Goal: Complete application form: Complete application form

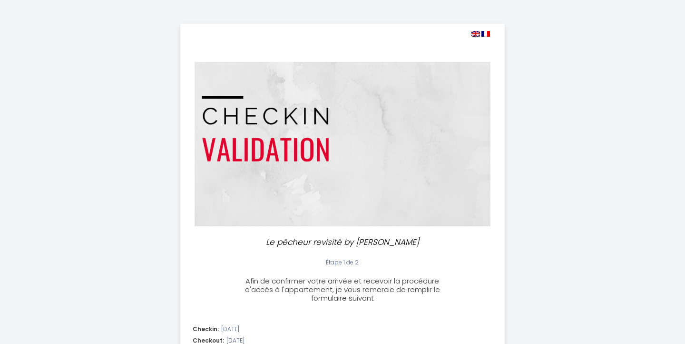
select select
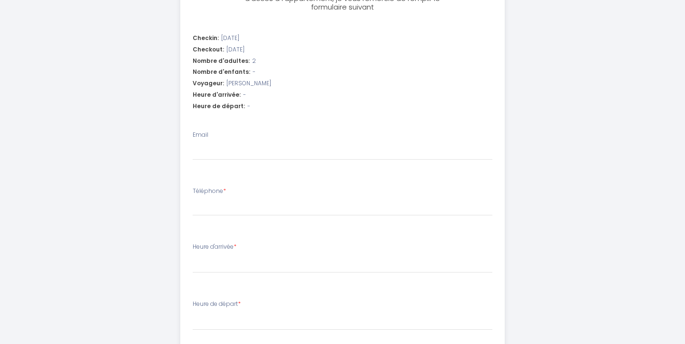
scroll to position [270, 0]
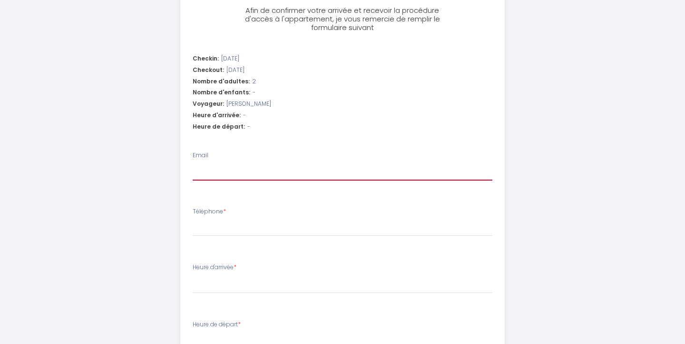
type input "j"
select select
type input "ju"
select select
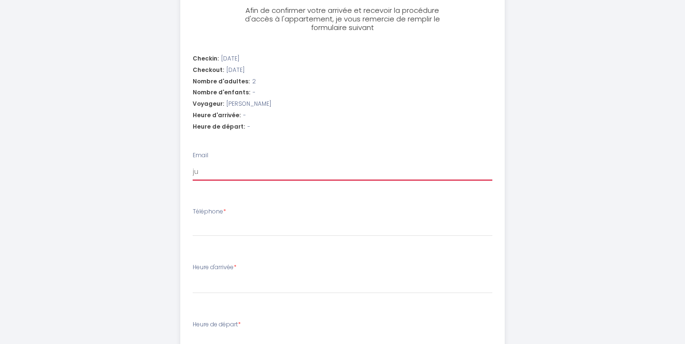
select select
type input "jut"
select select
type input "jutt"
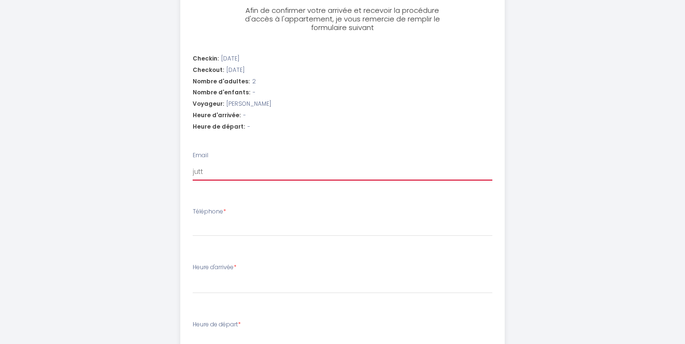
select select
type input "[PERSON_NAME]"
select select
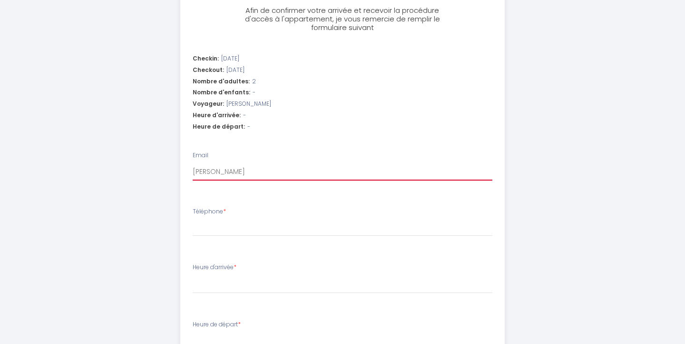
type input "juttah"
select select
type input "juttahi"
select select
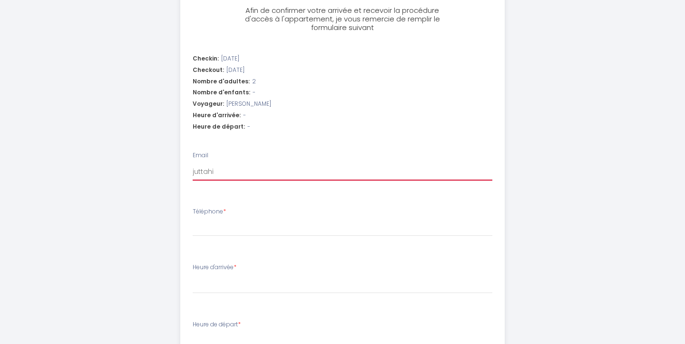
select select
type input "juttahin"
select select
type input "juttahinr"
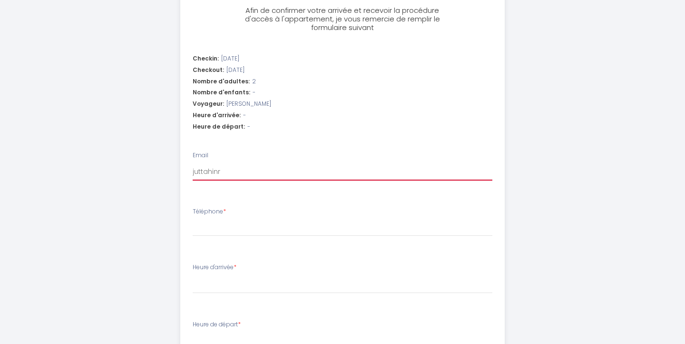
select select
type input "juttahinri"
select select
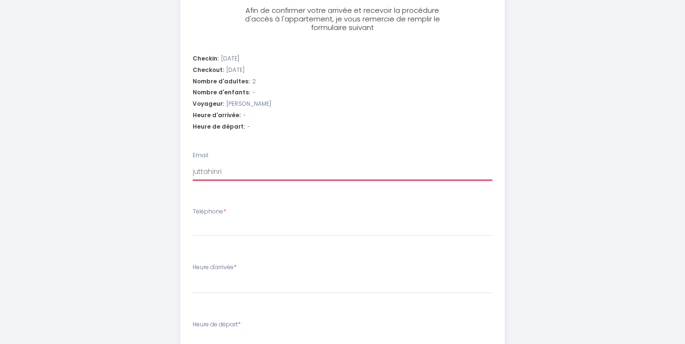
type input "juttahinric"
select select
type input "juttahinrich"
select select
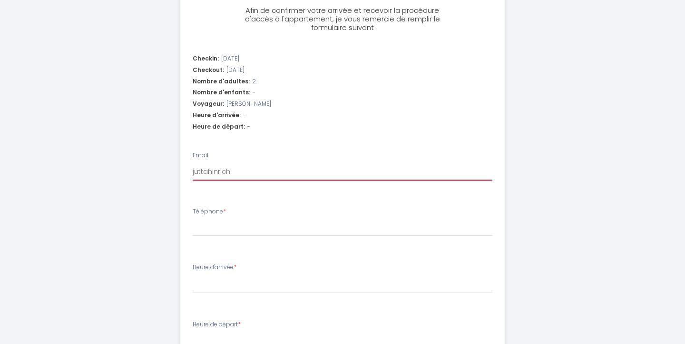
select select
type input "juttahinrichs"
select select
type input "juttahinrichse"
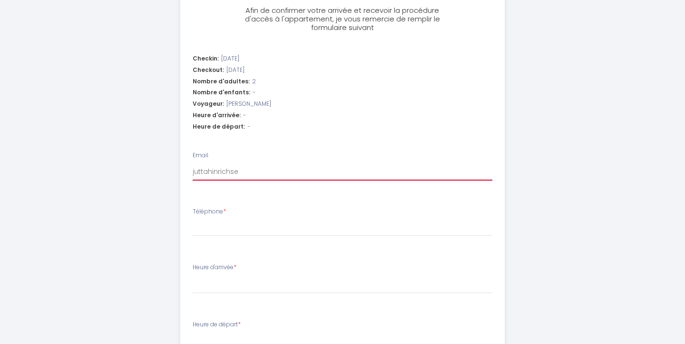
select select
type input "juttahinrichsen"
select select
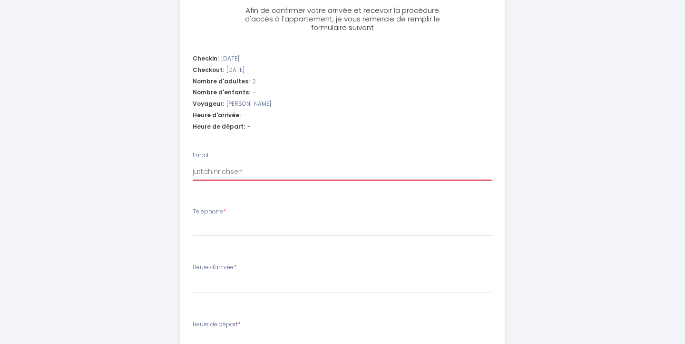
type input "juttahinrichsen©"
select select
type input "juttahinrichsen"
select select
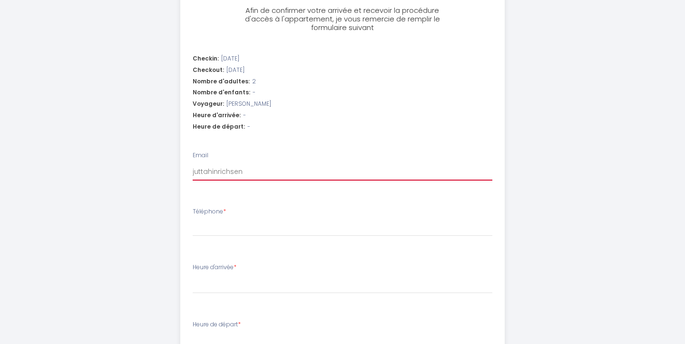
select select
type input "juttahinrichsen@"
select select
type input "juttahinrichsen@g"
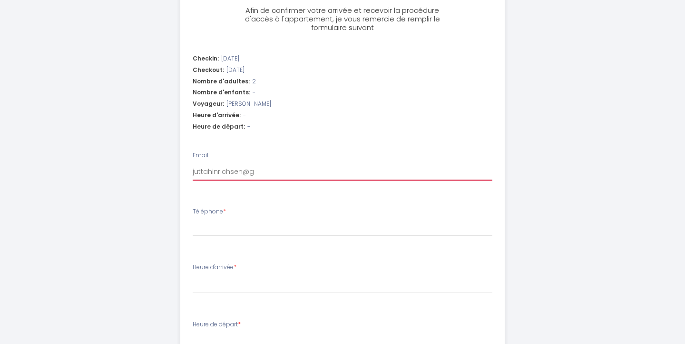
select select
type input "juttahinrichsen@gm"
select select
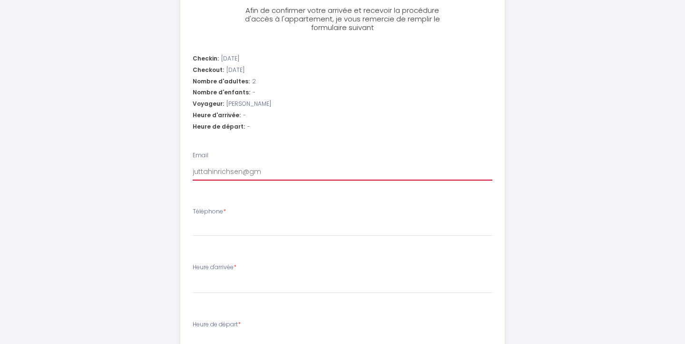
type input "[EMAIL_ADDRESS]"
select select
type input "[EMAIL_ADDRESS]."
select select
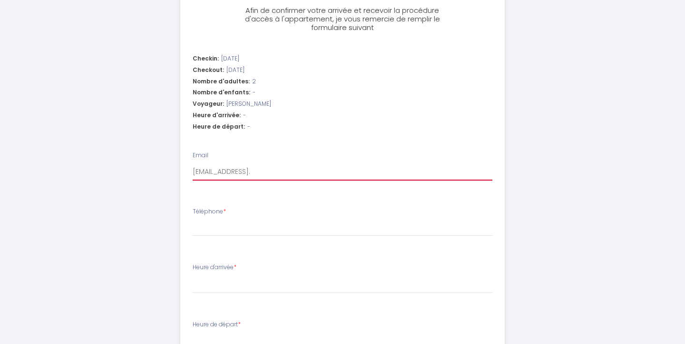
select select
type input "juttahinrichsen@gmx.d"
select select
type input "[EMAIL_ADDRESS][DOMAIN_NAME]"
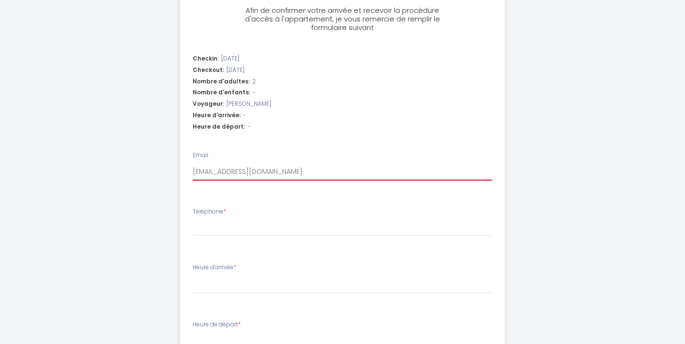
select select
type input "[EMAIL_ADDRESS][DOMAIN_NAME]"
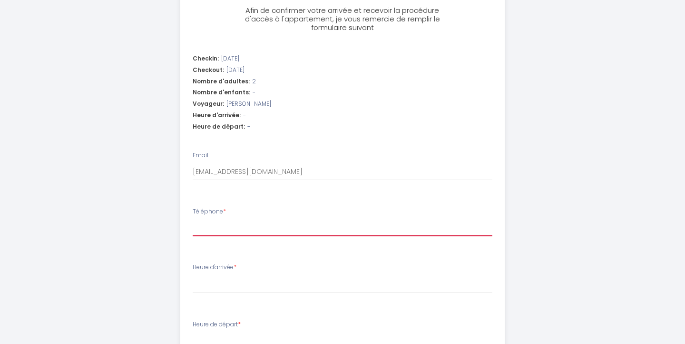
type input "0"
select select
type input "01"
select select
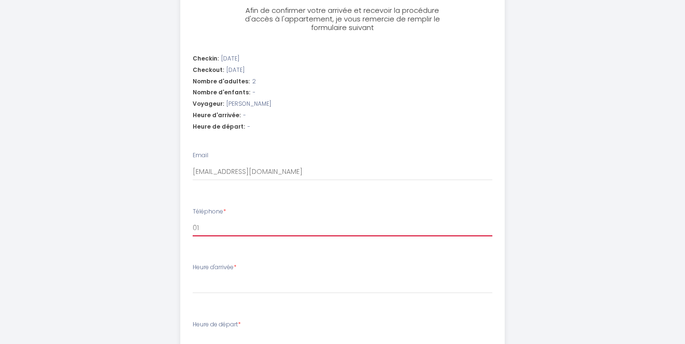
select select
type input "015"
select select
type input "0151"
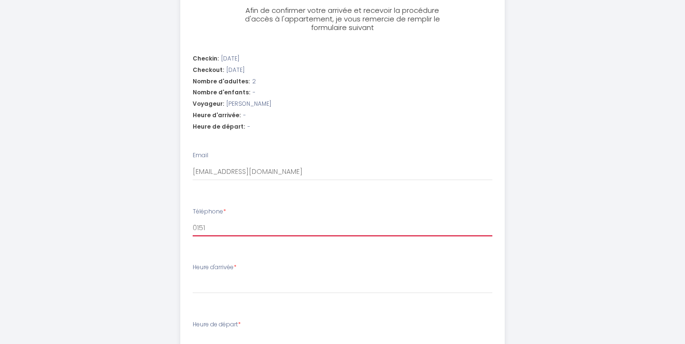
select select
type input "01511"
select select
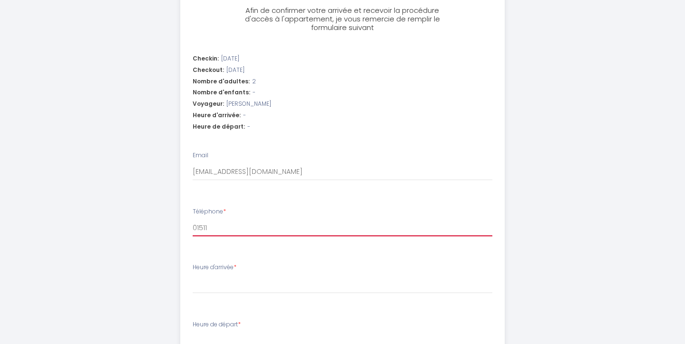
type input "015117"
select select
type input "0151176"
select select
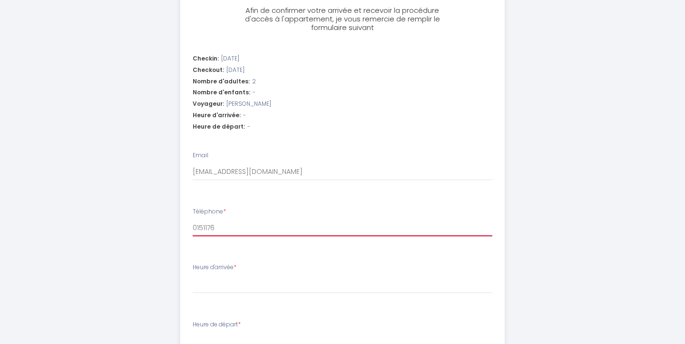
select select
type input "01511762"
select select
type input "015117620"
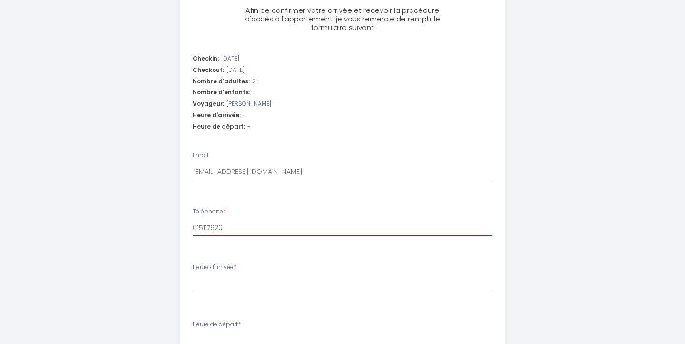
select select
type input "0151176202"
select select
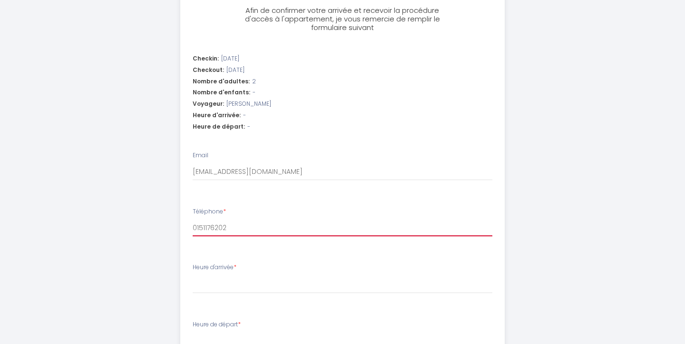
type input "01511762026"
select select
type input "015117620260"
select select
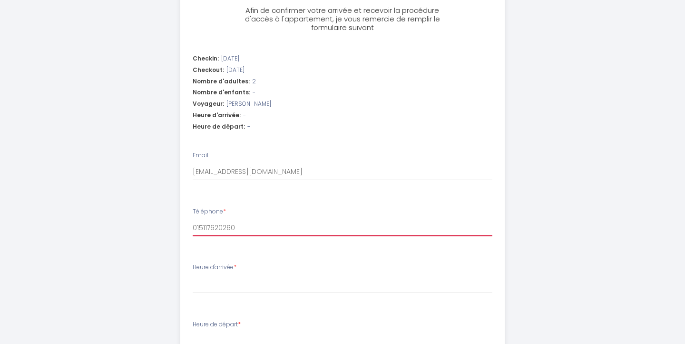
select select
type input "015117620260"
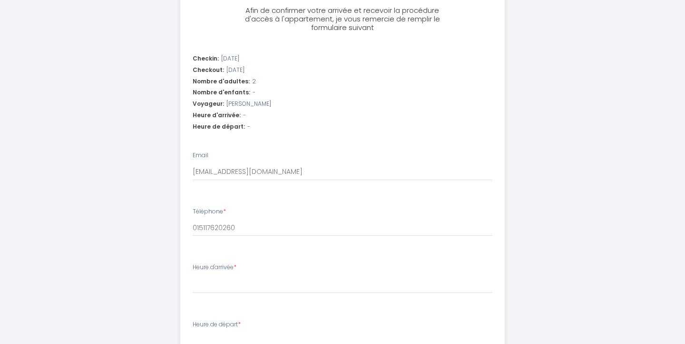
click at [229, 269] on div "Heure d'arrivée * 17:00 17:30 18:00 18:30 19:00 19:30 20:00" at bounding box center [343, 278] width 300 height 30
select select "17:00"
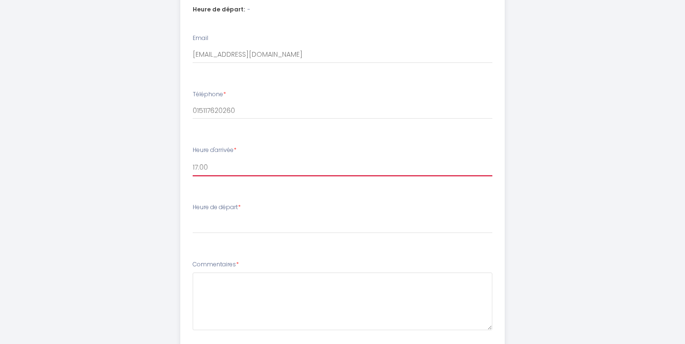
scroll to position [388, 0]
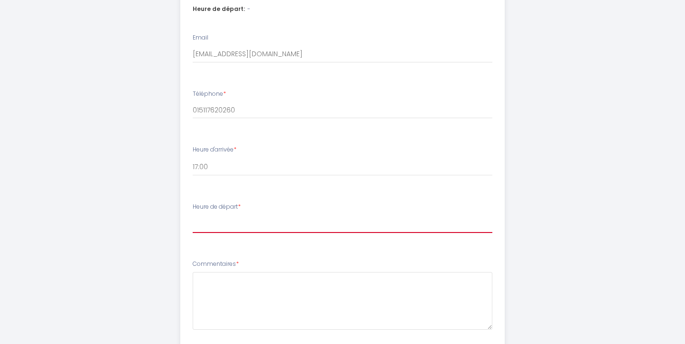
select select "10:00"
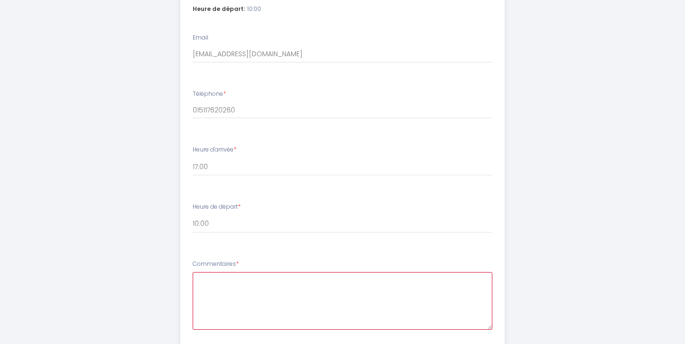
click at [208, 277] on textarea "Commentaires *" at bounding box center [343, 301] width 300 height 58
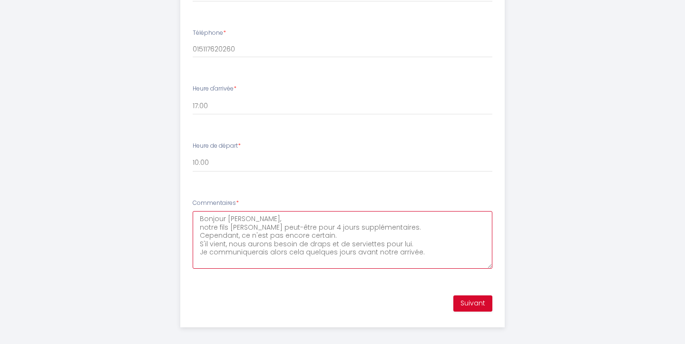
scroll to position [448, 0]
type textarea "Bonjour [PERSON_NAME], notre fils [PERSON_NAME] peut-être pour 4 jours suppléme…"
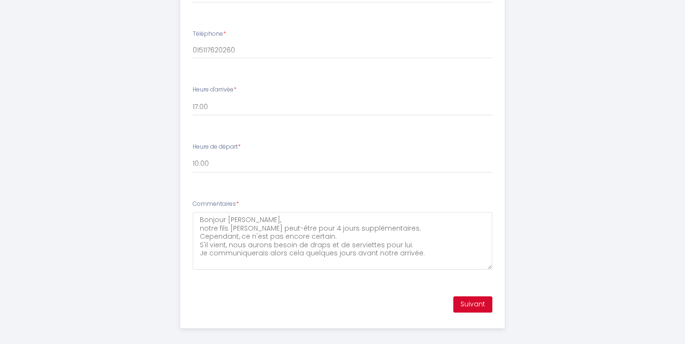
click at [472, 296] on button "Suivant" at bounding box center [473, 304] width 39 height 16
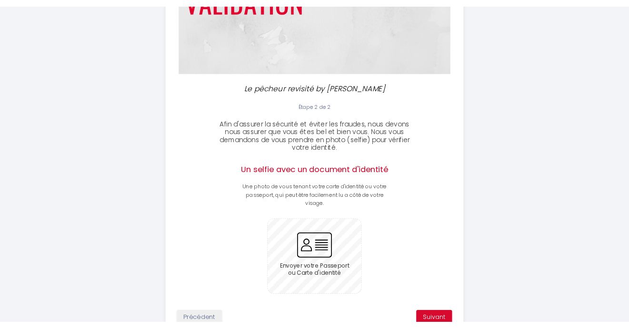
scroll to position [153, 0]
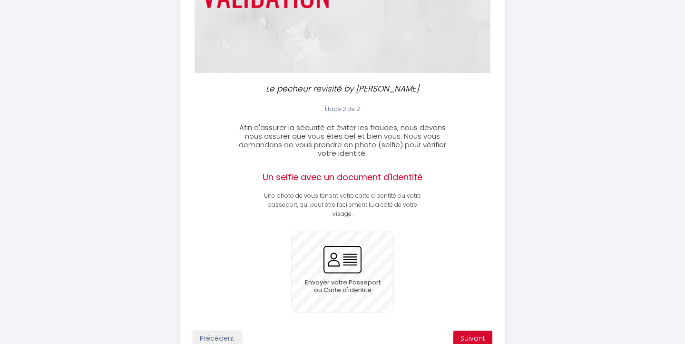
click at [347, 258] on input "file" at bounding box center [343, 271] width 102 height 81
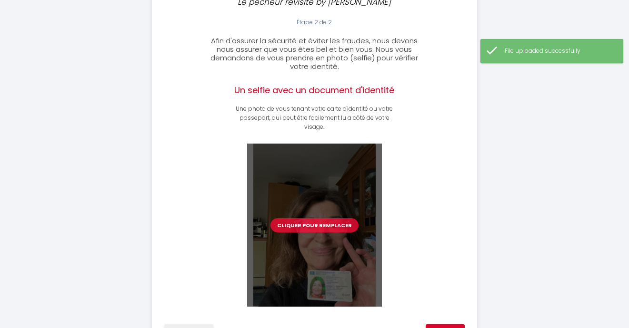
scroll to position [256, 0]
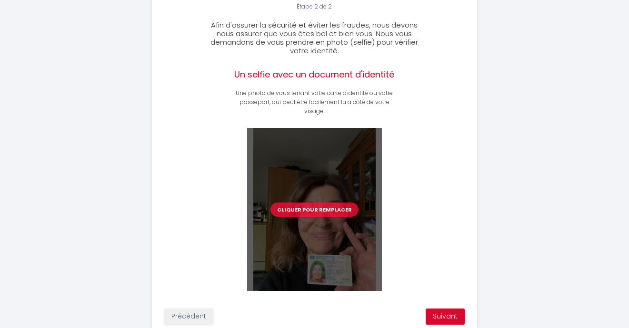
click at [302, 251] on div "Cliquer pour remplacer" at bounding box center [314, 209] width 135 height 163
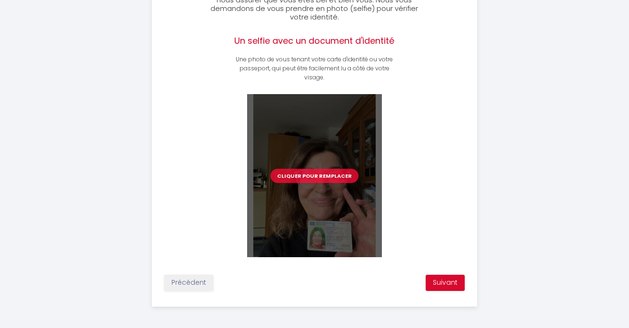
scroll to position [288, 0]
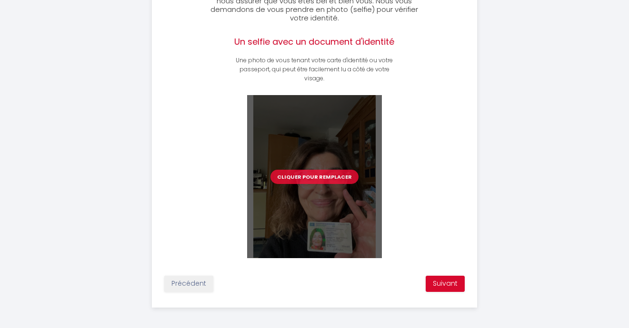
click at [447, 278] on button "Suivant" at bounding box center [445, 284] width 39 height 16
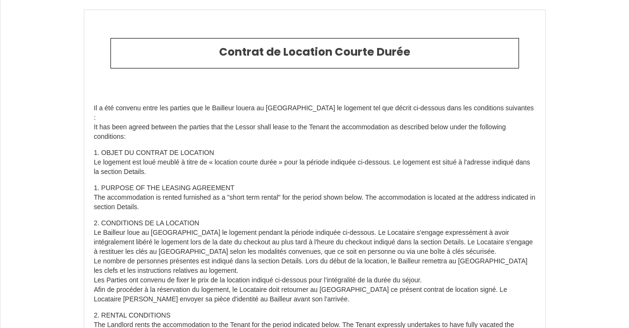
select select "DE"
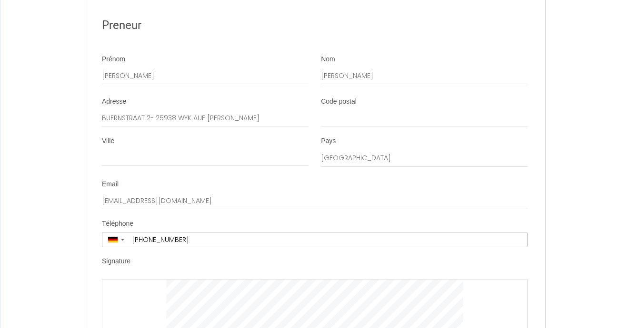
scroll to position [3644, 0]
click at [167, 280] on div at bounding box center [315, 328] width 426 height 96
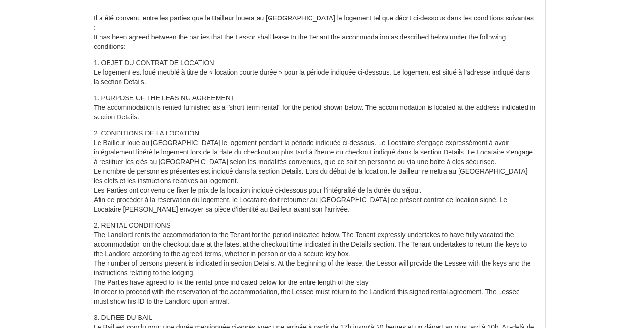
scroll to position [77, 0]
